Goal: Task Accomplishment & Management: Manage account settings

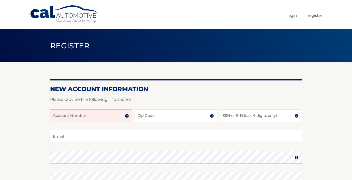
click at [109, 114] on input "Account Number" at bounding box center [91, 115] width 82 height 13
type input "44456011070"
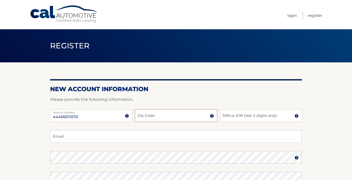
click at [141, 118] on input "Zip Code" at bounding box center [176, 115] width 82 height 13
type input "08730"
click at [239, 118] on input "SSN or EIN (last 4 digits only)" at bounding box center [260, 115] width 82 height 13
type input "5310"
click at [217, 133] on input "Email" at bounding box center [175, 136] width 251 height 13
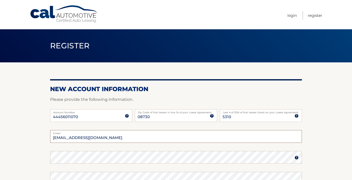
type input "a.storer120@gmail.com"
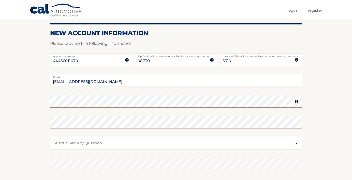
scroll to position [57, 0]
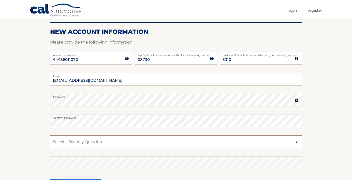
click at [92, 143] on select "Select a Security Question What was the name of your elementary school? What is…" at bounding box center [175, 141] width 251 height 13
select select "2"
click at [50, 135] on select "Select a Security Question What was the name of your elementary school? What is…" at bounding box center [175, 141] width 251 height 13
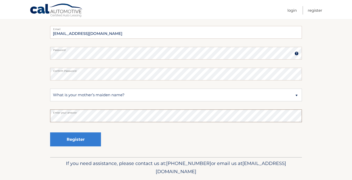
scroll to position [107, 0]
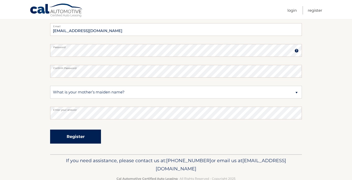
click at [71, 134] on button "Register" at bounding box center [75, 136] width 51 height 14
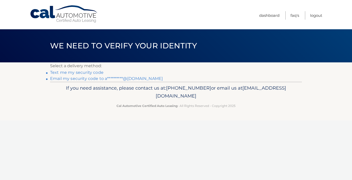
click at [89, 73] on link "Text me my security code" at bounding box center [76, 72] width 53 height 5
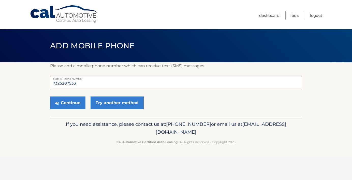
click at [86, 84] on input "7325287533" at bounding box center [175, 81] width 251 height 13
type input "7329660551"
click at [76, 102] on button "Continue" at bounding box center [67, 102] width 35 height 13
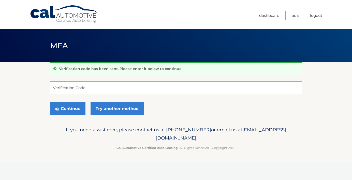
click at [73, 89] on input "Verification Code" at bounding box center [175, 87] width 251 height 13
type input "405399"
click at [71, 109] on button "Continue" at bounding box center [67, 108] width 35 height 13
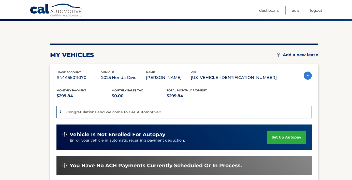
scroll to position [45, 0]
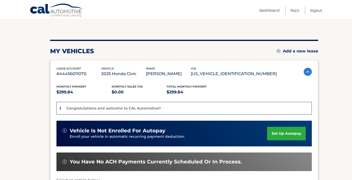
click at [288, 134] on link "set up autopay" at bounding box center [286, 132] width 39 height 13
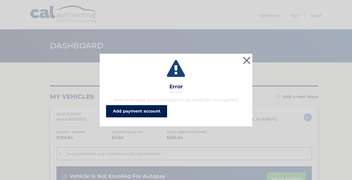
click at [156, 113] on link "Add payment account" at bounding box center [136, 111] width 61 height 12
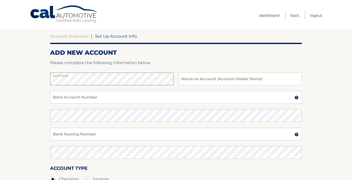
scroll to position [4, 0]
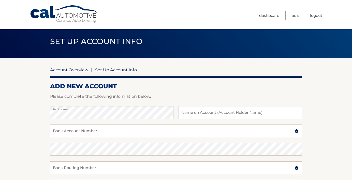
click at [82, 70] on link "Account Overview" at bounding box center [69, 69] width 38 height 5
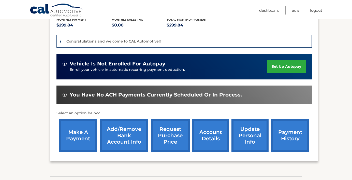
scroll to position [113, 0]
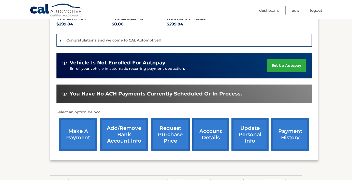
click at [83, 131] on link "make a payment" at bounding box center [78, 134] width 38 height 33
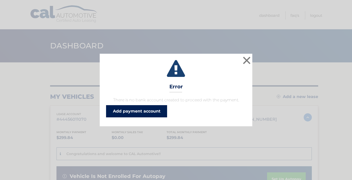
click at [134, 110] on link "Add payment account" at bounding box center [136, 111] width 61 height 12
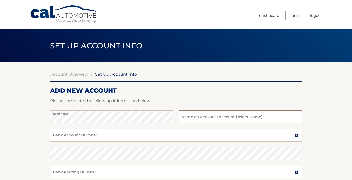
click at [205, 119] on input "text" at bounding box center [239, 116] width 123 height 13
type input "[PERSON_NAME]"
click at [180, 135] on input "Bank Account Number" at bounding box center [175, 135] width 251 height 13
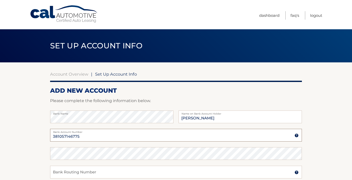
type input "381057146775"
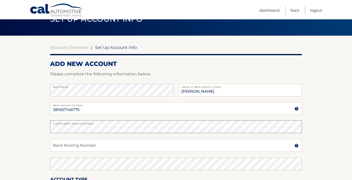
scroll to position [30, 0]
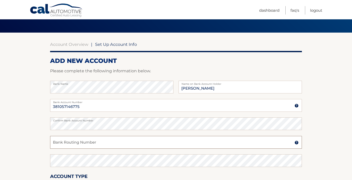
click at [155, 142] on input "Bank Routing Number" at bounding box center [175, 142] width 251 height 13
type input "021200339"
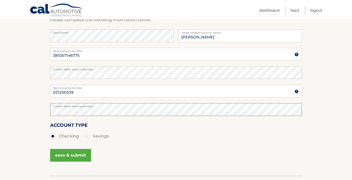
scroll to position [83, 0]
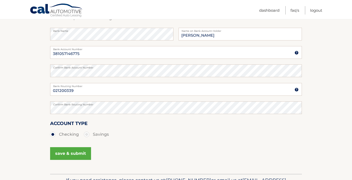
click at [87, 134] on label "Savings" at bounding box center [96, 134] width 25 height 10
click at [87, 134] on input "Savings" at bounding box center [88, 133] width 5 height 8
radio input "true"
click at [78, 151] on button "save & submit" at bounding box center [70, 153] width 41 height 13
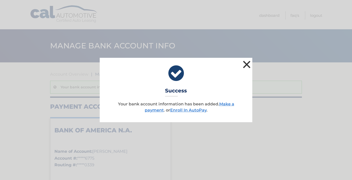
click at [247, 68] on button "×" at bounding box center [246, 64] width 10 height 10
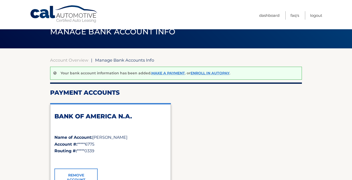
scroll to position [17, 0]
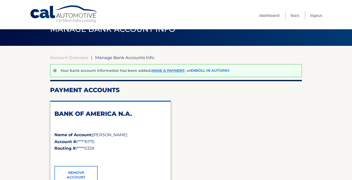
click at [213, 70] on link "Enroll In AutoPay" at bounding box center [209, 70] width 39 height 5
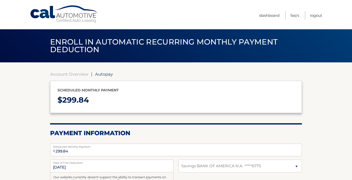
select select "M2I4MDVmOWQtZTBhZS00YTFmLWExYTctZTEyYzFjNDAzYjdm"
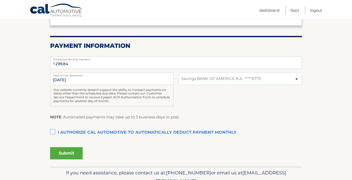
scroll to position [87, 0]
click at [53, 131] on label "I authorize cal automotive to automatically deduct payment monthly This checkbo…" at bounding box center [175, 132] width 251 height 10
click at [0, 0] on input "I authorize cal automotive to automatically deduct payment monthly This checkbo…" at bounding box center [0, 0] width 0 height 0
click at [94, 80] on input "[DATE]" at bounding box center [111, 78] width 123 height 13
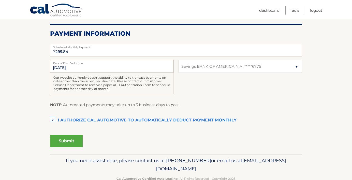
scroll to position [112, 0]
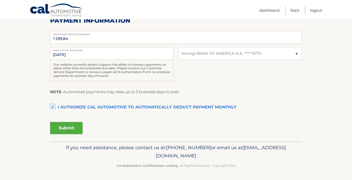
click at [70, 128] on button "Submit" at bounding box center [66, 128] width 33 height 12
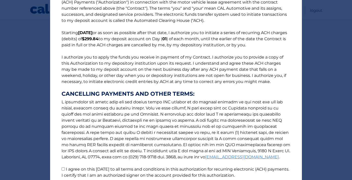
scroll to position [60, 0]
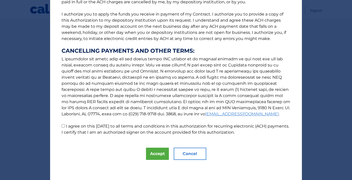
click at [66, 124] on label "I agree on this 09/22/2025 to all terms and conditions in this authorization fo…" at bounding box center [174, 128] width 227 height 11
click at [65, 124] on input "I agree on this 09/22/2025 to all terms and conditions in this authorization fo…" at bounding box center [62, 125] width 3 height 3
checkbox input "true"
click at [162, 153] on button "Accept" at bounding box center [157, 153] width 23 height 12
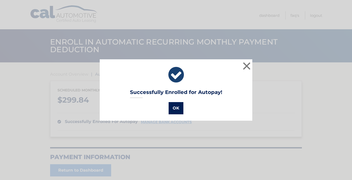
click at [177, 109] on button "OK" at bounding box center [175, 108] width 15 height 12
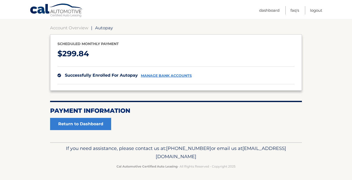
scroll to position [47, 0]
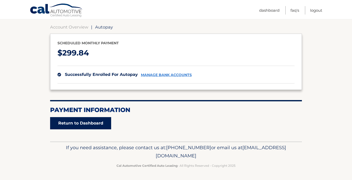
click at [96, 119] on link "Return to Dashboard" at bounding box center [80, 123] width 61 height 12
